Goal: Entertainment & Leisure: Consume media (video, audio)

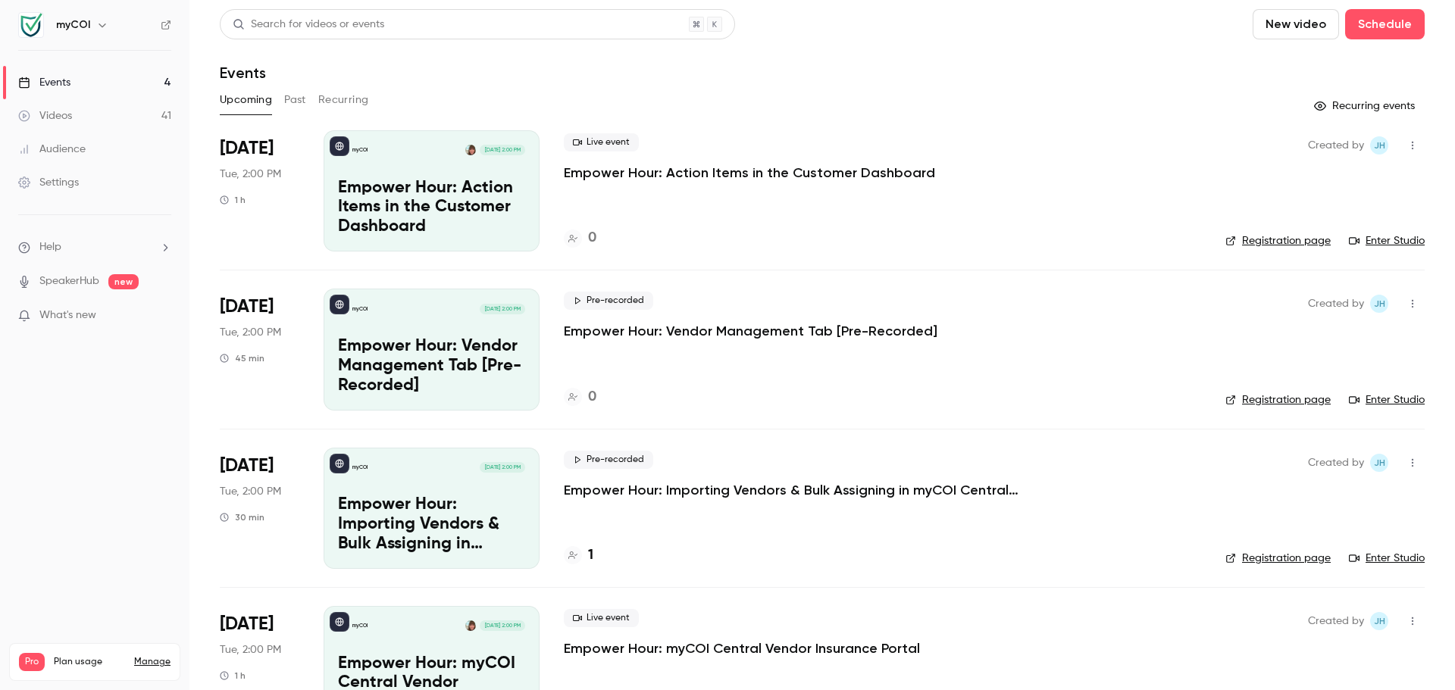
click at [76, 317] on span "What's new" at bounding box center [67, 316] width 57 height 16
click at [835, 30] on div at bounding box center [727, 345] width 1455 height 690
click at [61, 83] on div "Events" at bounding box center [44, 82] width 52 height 15
click at [82, 119] on link "Videos 41" at bounding box center [94, 115] width 189 height 33
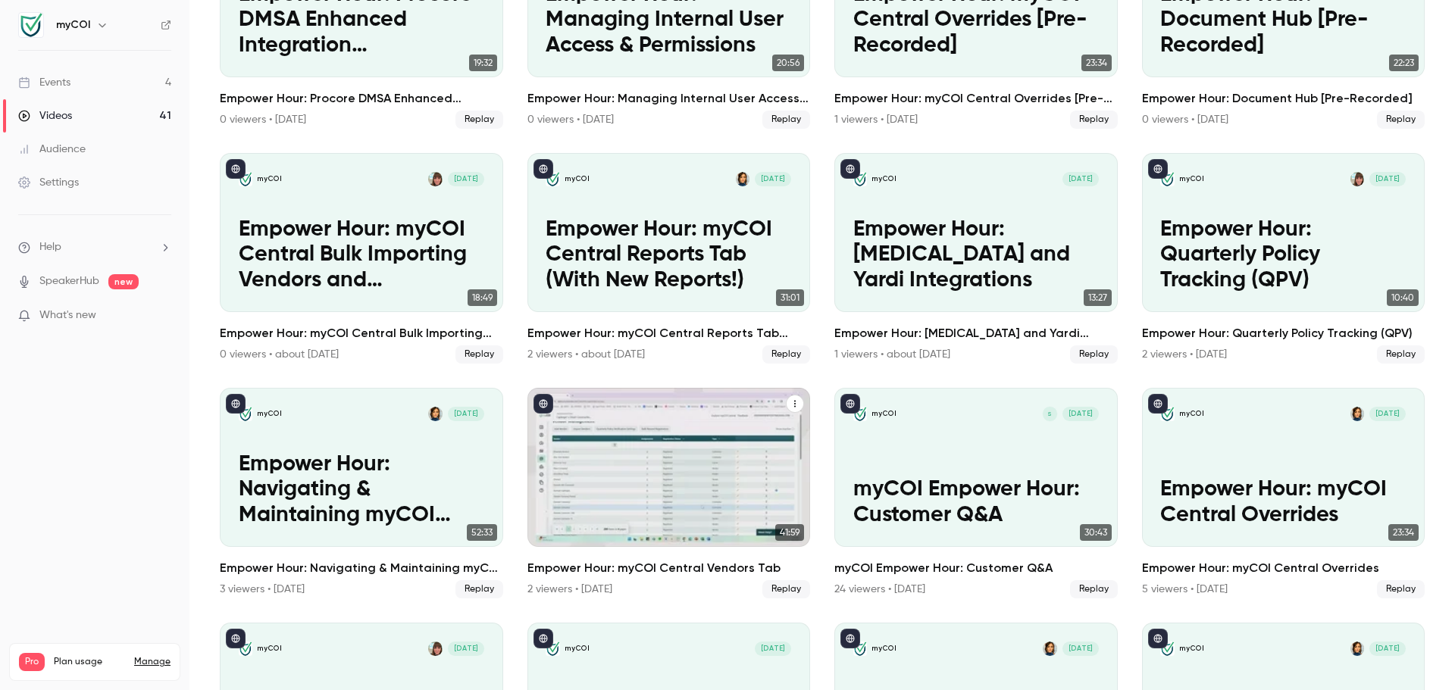
scroll to position [227, 0]
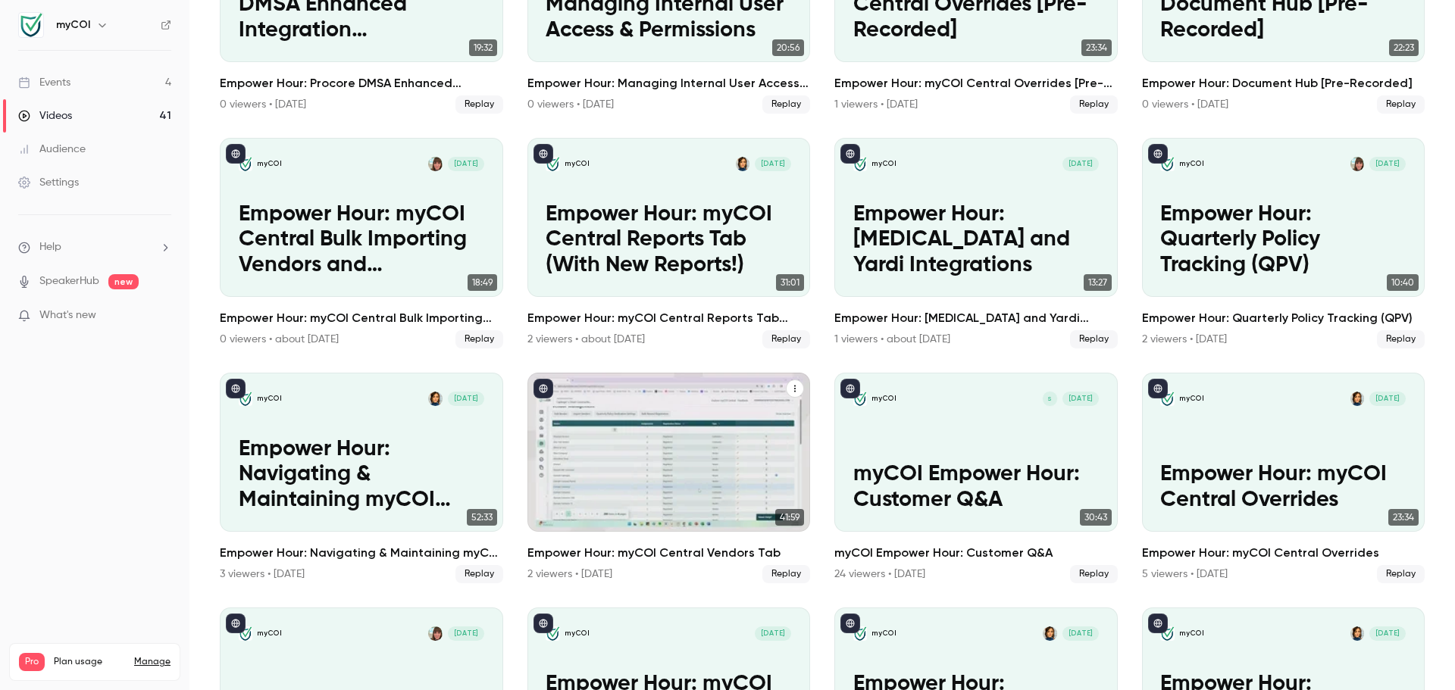
click at [703, 446] on div "myCOI [DATE] Empower Hour: myCOI Central Vendors Tab" at bounding box center [668, 452] width 283 height 159
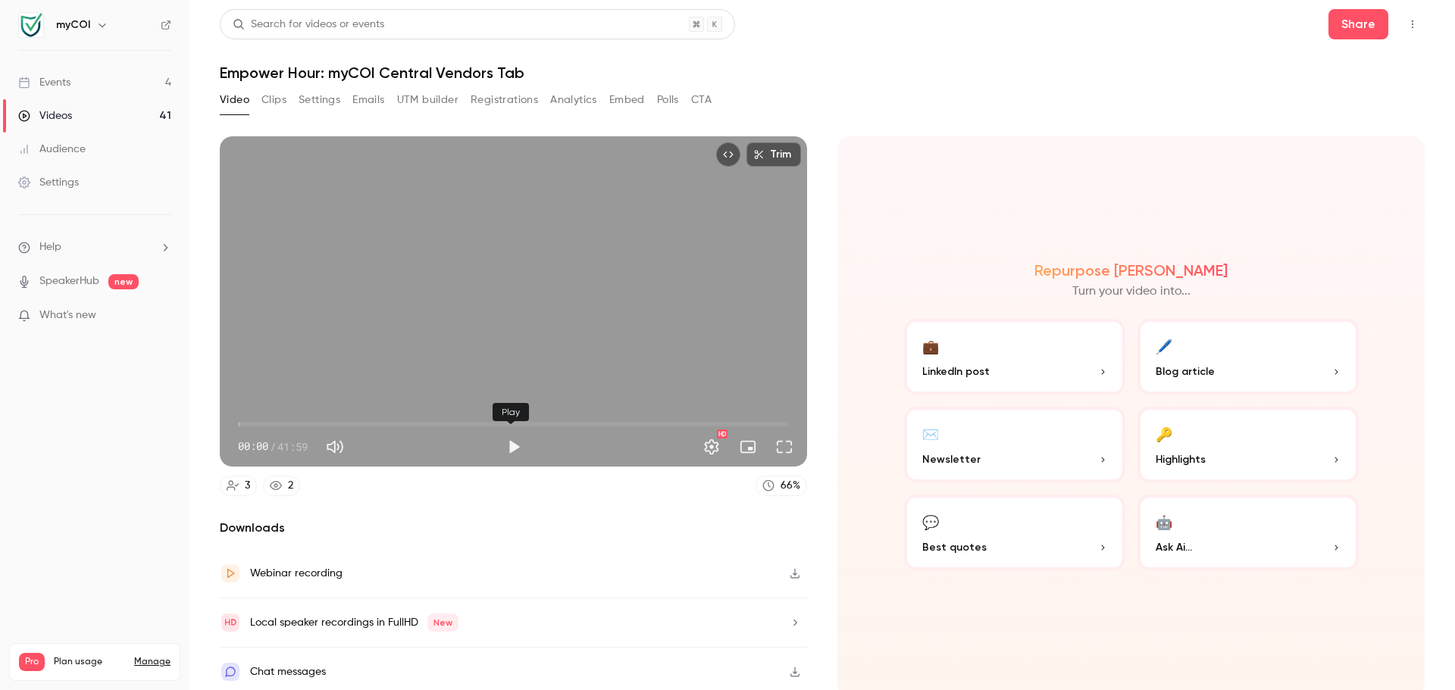
click at [508, 443] on button "Play" at bounding box center [514, 447] width 30 height 30
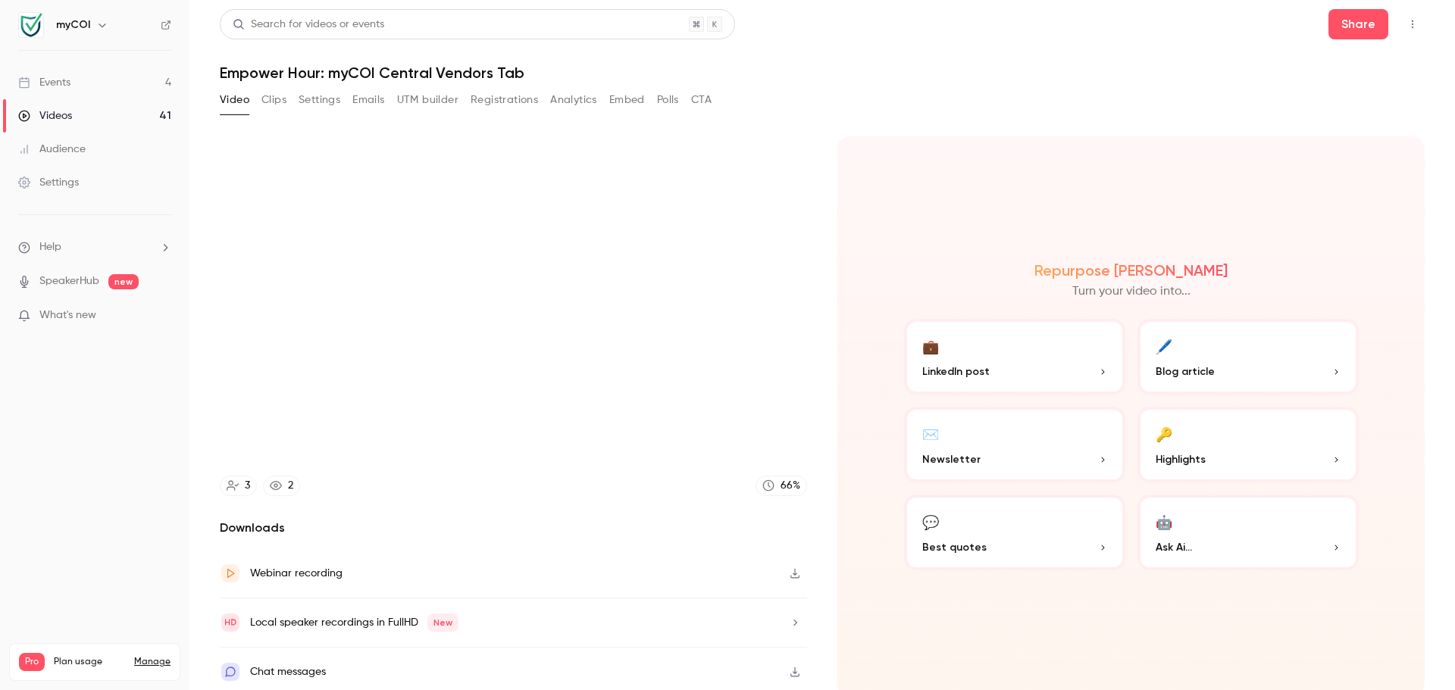
type input "****"
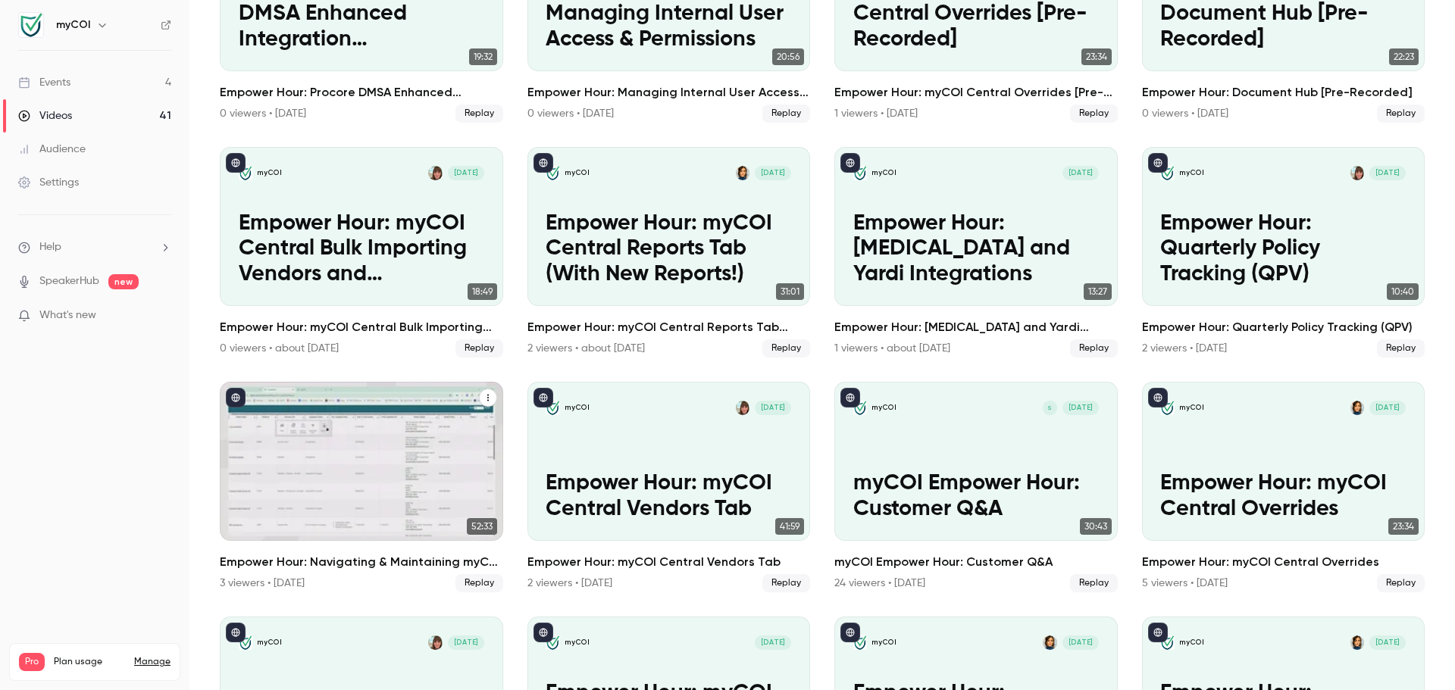
scroll to position [227, 0]
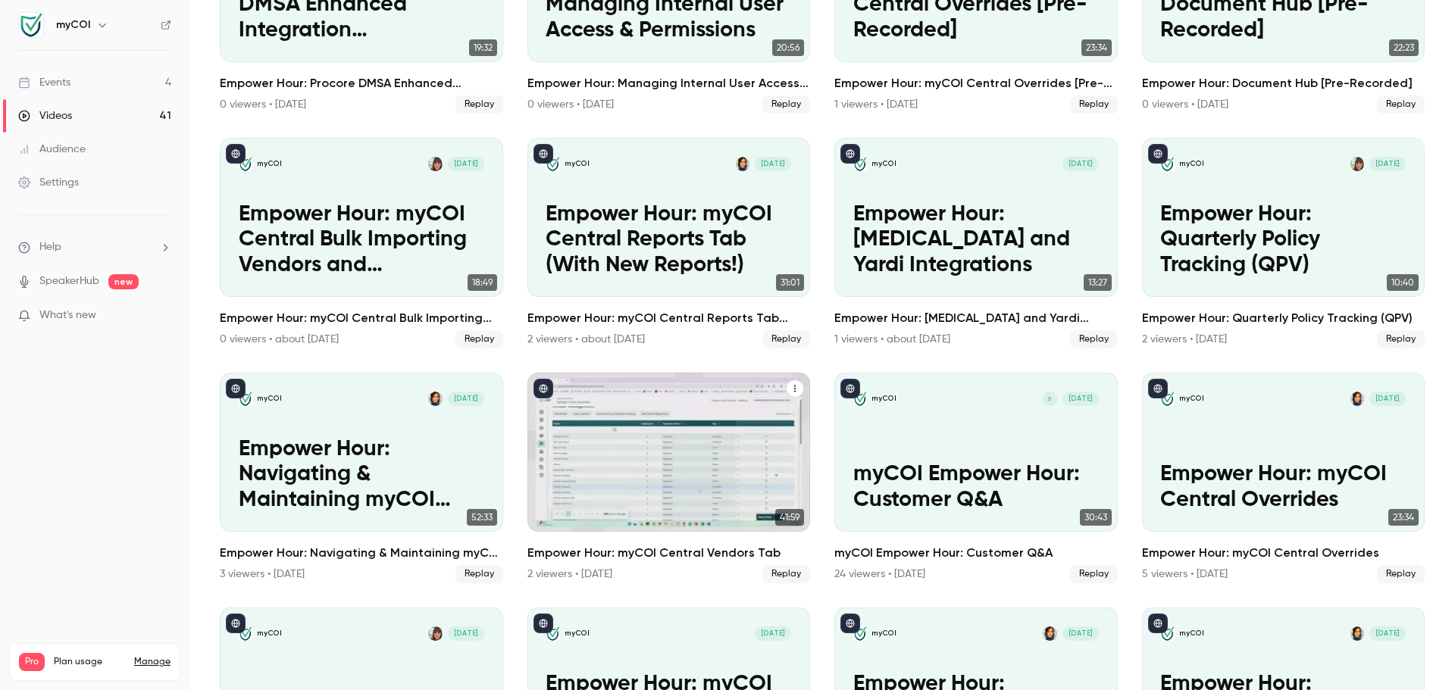
click at [791, 384] on icon "Empower Hour: myCOI Central Vendors Tab" at bounding box center [794, 388] width 9 height 9
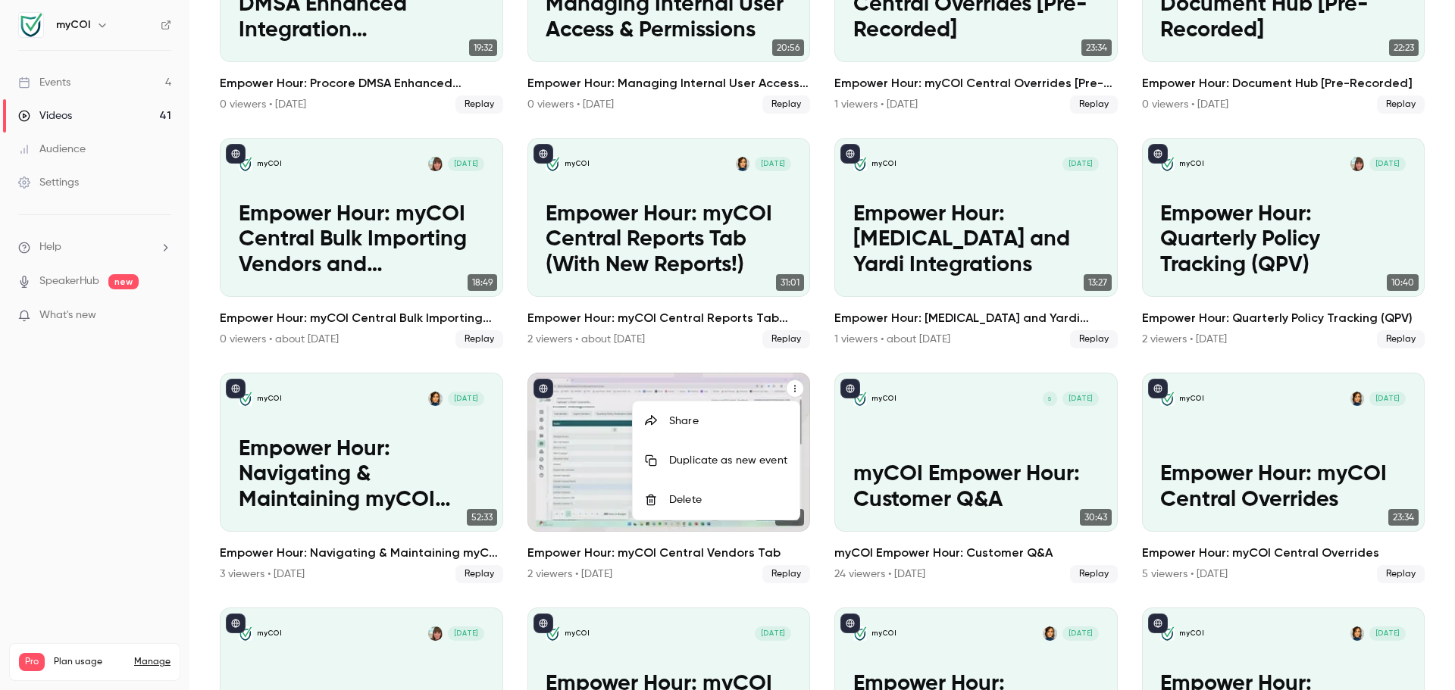
click at [705, 421] on div "Share" at bounding box center [728, 421] width 118 height 15
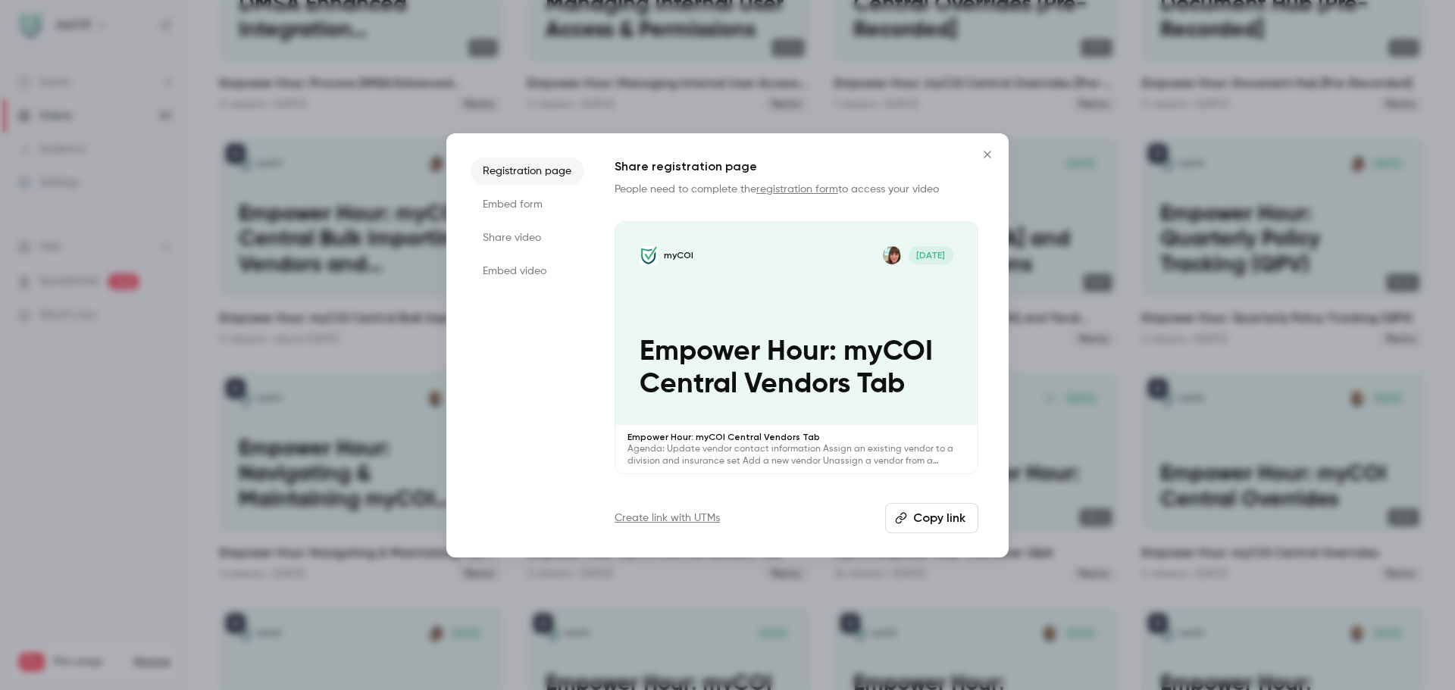
click at [938, 522] on button "Copy link" at bounding box center [931, 518] width 93 height 30
click at [990, 158] on icon "Close" at bounding box center [987, 155] width 18 height 12
